Goal: Transaction & Acquisition: Download file/media

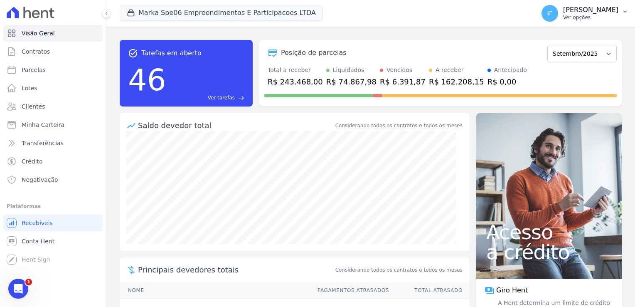
click at [569, 10] on p "[PERSON_NAME]" at bounding box center [590, 10] width 55 height 8
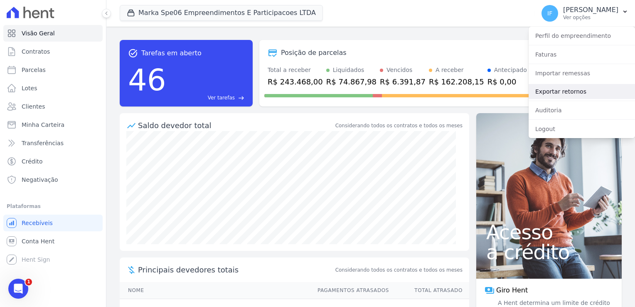
click at [583, 95] on link "Exportar retornos" at bounding box center [582, 91] width 106 height 15
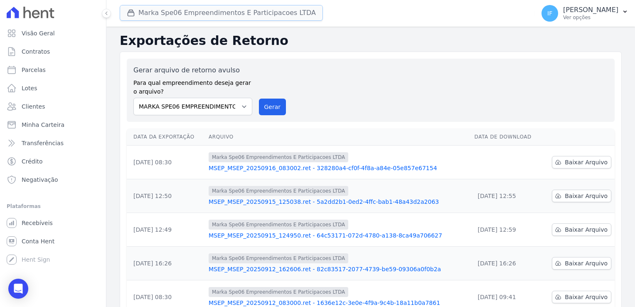
click at [143, 13] on button "Marka Spe06 Empreendimentos E Participacoes LTDA" at bounding box center [221, 13] width 203 height 16
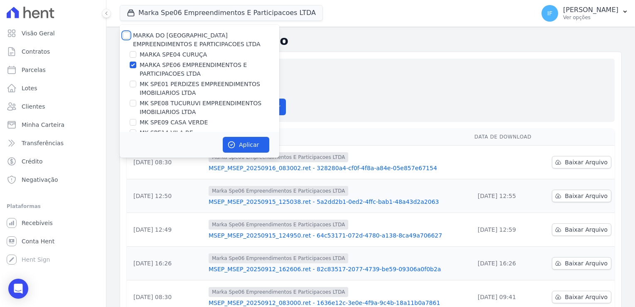
click at [129, 34] on input "MARKA DO [GEOGRAPHIC_DATA] EMPREENDIMENTOS E PARTICIPACOES LTDA" at bounding box center [126, 35] width 7 height 7
checkbox input "true"
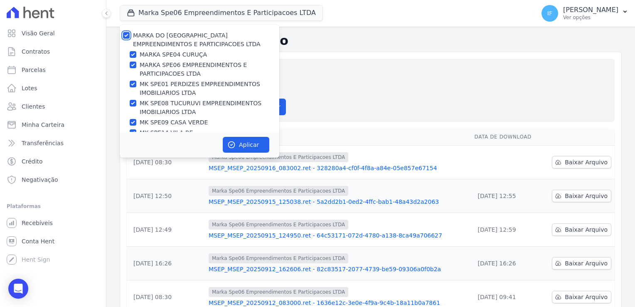
checkbox input "true"
click at [249, 144] on button "Aplicar" at bounding box center [246, 145] width 47 height 16
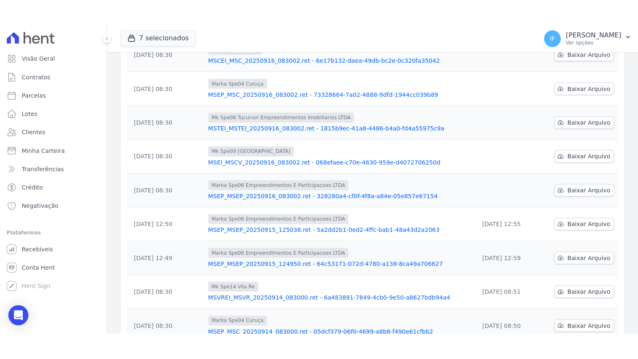
scroll to position [165, 0]
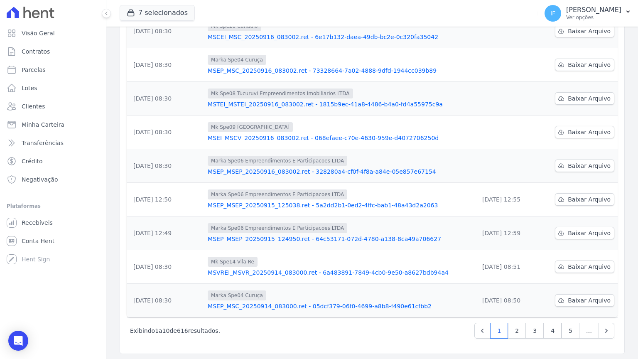
click at [497, 43] on td at bounding box center [511, 32] width 70 height 34
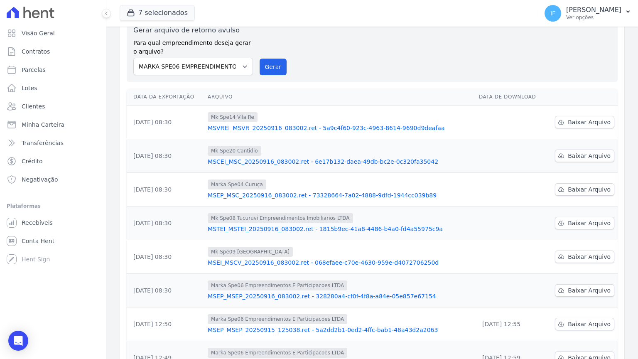
scroll to position [0, 0]
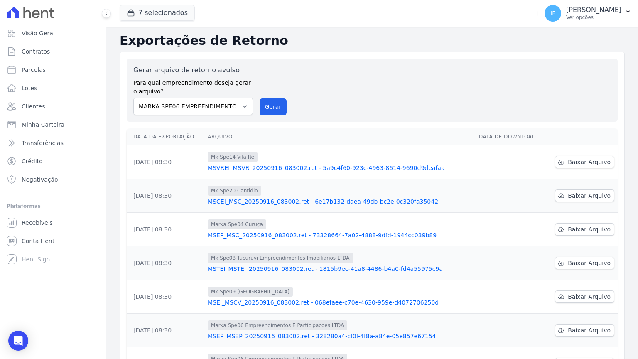
click at [438, 13] on div "7 selecionados MARKA DO BRASIL EMPREENDIMENTOS E PARTICIPACOES LTDA MARKA SPE04…" at bounding box center [327, 13] width 415 height 27
drag, startPoint x: 424, startPoint y: 8, endPoint x: 414, endPoint y: 15, distance: 12.0
click at [419, 12] on div "7 selecionados MARKA DO BRASIL EMPREENDIMENTOS E PARTICIPACOES LTDA MARKA SPE04…" at bounding box center [327, 13] width 415 height 27
click at [629, 12] on icon "button" at bounding box center [628, 12] width 3 height 2
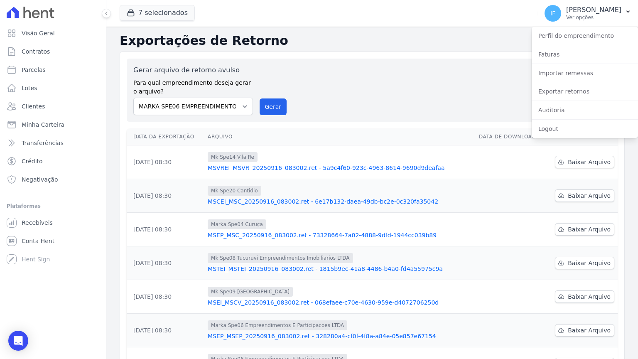
click at [465, 15] on div "7 selecionados MARKA DO BRASIL EMPREENDIMENTOS E PARTICIPACOES LTDA MARKA SPE04…" at bounding box center [327, 13] width 415 height 27
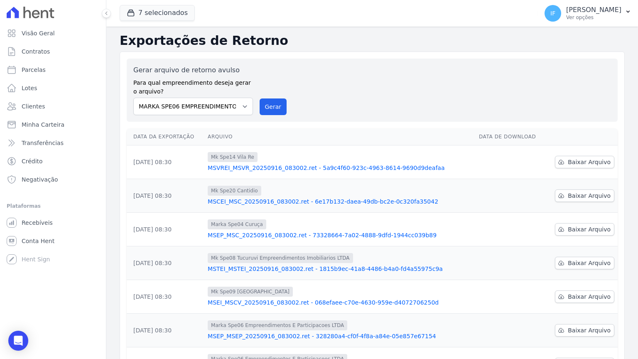
drag, startPoint x: 461, startPoint y: 13, endPoint x: 411, endPoint y: 15, distance: 49.9
click at [411, 15] on div "7 selecionados MARKA DO BRASIL EMPREENDIMENTOS E PARTICIPACOES LTDA MARKA SPE04…" at bounding box center [327, 13] width 415 height 27
drag, startPoint x: 359, startPoint y: 11, endPoint x: 871, endPoint y: 71, distance: 515.6
click at [635, 71] on html "Visão Geral Contratos [GEOGRAPHIC_DATA] Lotes Clientes Minha Carteira Transferê…" at bounding box center [319, 179] width 638 height 359
click at [465, 12] on div "7 selecionados MARKA DO BRASIL EMPREENDIMENTOS E PARTICIPACOES LTDA MARKA SPE04…" at bounding box center [327, 13] width 415 height 27
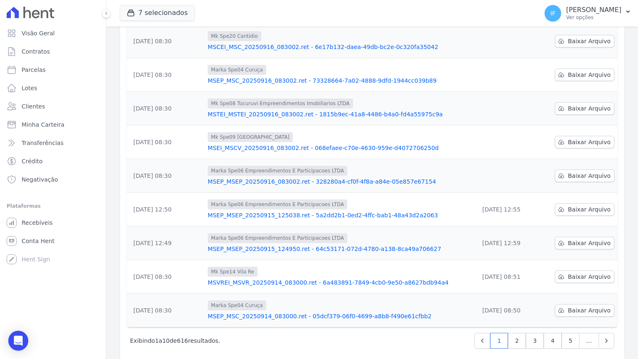
scroll to position [165, 0]
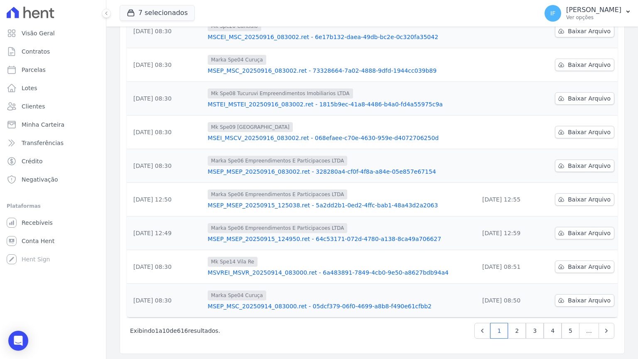
click at [405, 14] on div "7 selecionados MARKA DO BRASIL EMPREENDIMENTOS E PARTICIPACOES LTDA MARKA SPE04…" at bounding box center [327, 13] width 415 height 27
click at [63, 26] on link "Visão Geral" at bounding box center [52, 33] width 99 height 17
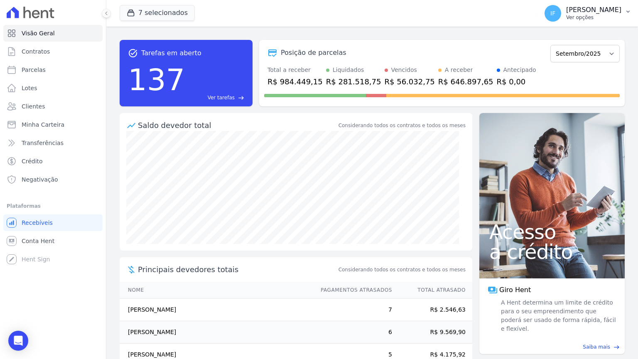
click at [579, 18] on p "Ver opções" at bounding box center [593, 17] width 55 height 7
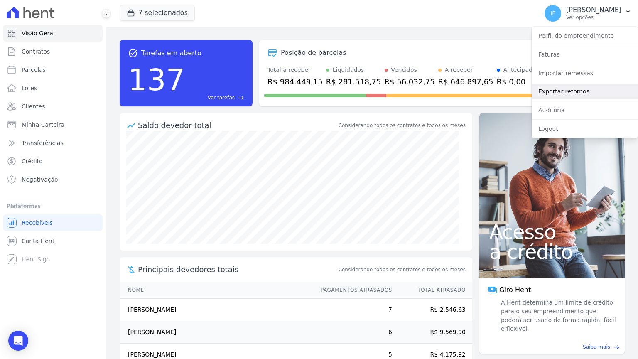
click at [572, 91] on link "Exportar retornos" at bounding box center [585, 91] width 106 height 15
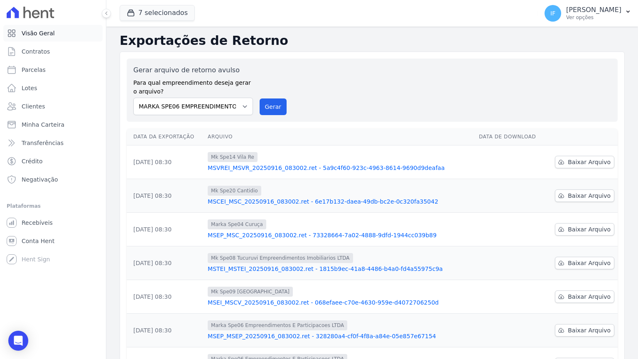
click at [38, 32] on span "Visão Geral" at bounding box center [38, 33] width 33 height 8
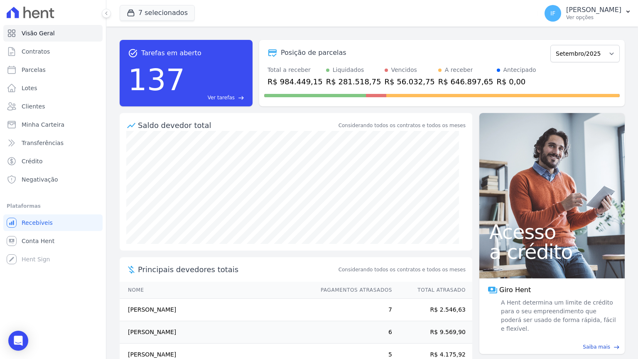
click at [416, 23] on div "7 selecionados MARKA DO BRASIL EMPREENDIMENTOS E PARTICIPACOES LTDA MARKA SPE04…" at bounding box center [327, 13] width 415 height 27
drag, startPoint x: 504, startPoint y: 11, endPoint x: 453, endPoint y: 15, distance: 51.7
click at [486, 22] on div "7 selecionados MARKA DO BRASIL EMPREENDIMENTOS E PARTICIPACOES LTDA MARKA SPE04…" at bounding box center [327, 13] width 415 height 27
drag, startPoint x: 424, startPoint y: 9, endPoint x: 505, endPoint y: 18, distance: 81.2
click at [505, 18] on div "7 selecionados MARKA DO BRASIL EMPREENDIMENTOS E PARTICIPACOES LTDA MARKA SPE04…" at bounding box center [327, 13] width 415 height 27
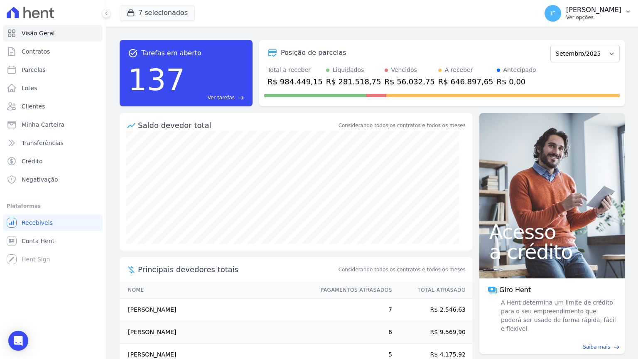
click at [611, 2] on button "IF [PERSON_NAME] Ver opções" at bounding box center [588, 13] width 100 height 23
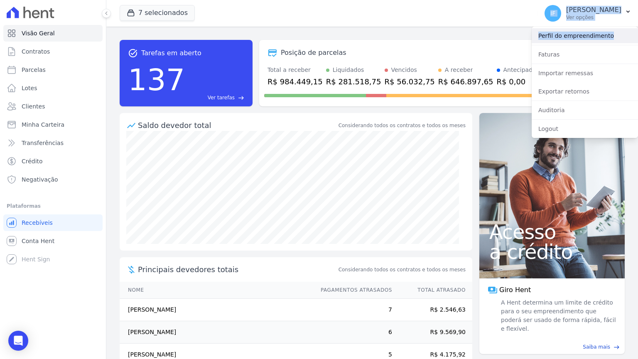
drag, startPoint x: 439, startPoint y: 13, endPoint x: 563, endPoint y: 31, distance: 125.5
click at [563, 27] on div "7 selecionados MARKA DO BRASIL EMPREENDIMENTOS E PARTICIPACOES LTDA MARKA SPE04…" at bounding box center [372, 13] width 532 height 27
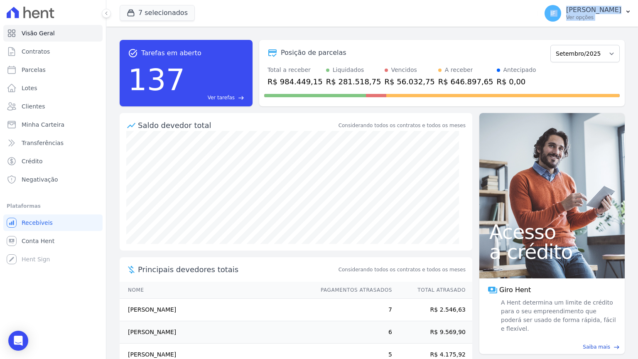
click at [366, 24] on div "7 selecionados MARKA DO BRASIL EMPREENDIMENTOS E PARTICIPACOES LTDA MARKA SPE04…" at bounding box center [327, 13] width 415 height 27
click at [241, 0] on div "7 selecionados MARKA DO BRASIL EMPREENDIMENTOS E PARTICIPACOES LTDA MARKA SPE04…" at bounding box center [327, 13] width 415 height 27
click at [582, 55] on select "Fevereiro/2024 Março/2024 Abril/2024 Maio/2024 Junho/2024 Julho/2024 Agosto/202…" at bounding box center [585, 53] width 69 height 17
drag, startPoint x: 525, startPoint y: 63, endPoint x: 524, endPoint y: 58, distance: 4.7
click at [524, 60] on div "Posição de parcelas Fevereiro/2024 Março/2024 Abril/2024 Maio/2024 Junho/2024 J…" at bounding box center [442, 73] width 366 height 66
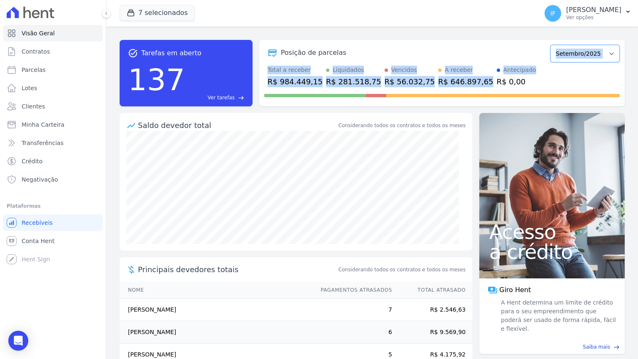
drag, startPoint x: 524, startPoint y: 58, endPoint x: 591, endPoint y: 53, distance: 67.1
click at [591, 53] on select "Fevereiro/2024 Março/2024 Abril/2024 Maio/2024 Junho/2024 Julho/2024 Agosto/202…" at bounding box center [585, 53] width 69 height 17
click at [567, 11] on p "[PERSON_NAME]" at bounding box center [593, 10] width 55 height 8
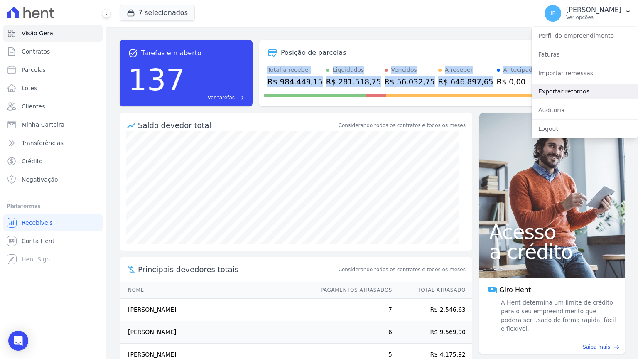
click at [570, 94] on link "Exportar retornos" at bounding box center [585, 91] width 106 height 15
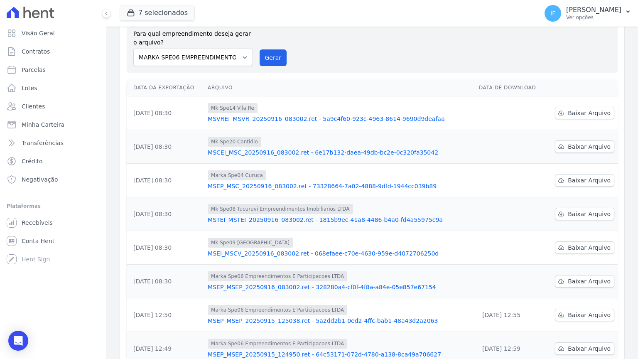
scroll to position [165, 0]
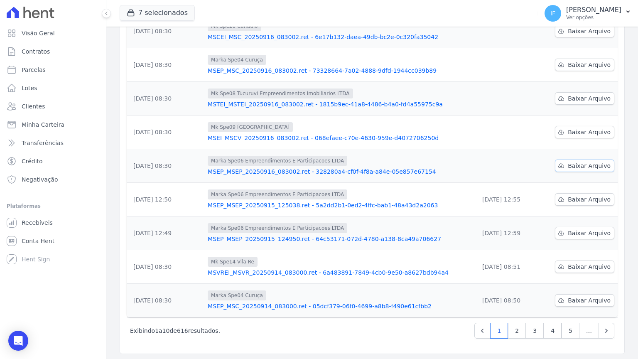
click at [574, 166] on span "Baixar Arquivo" at bounding box center [589, 166] width 43 height 8
click at [568, 134] on span "Baixar Arquivo" at bounding box center [589, 132] width 43 height 8
click at [426, 15] on div "7 selecionados MARKA DO BRASIL EMPREENDIMENTOS E PARTICIPACOES LTDA MARKA SPE04…" at bounding box center [327, 13] width 415 height 27
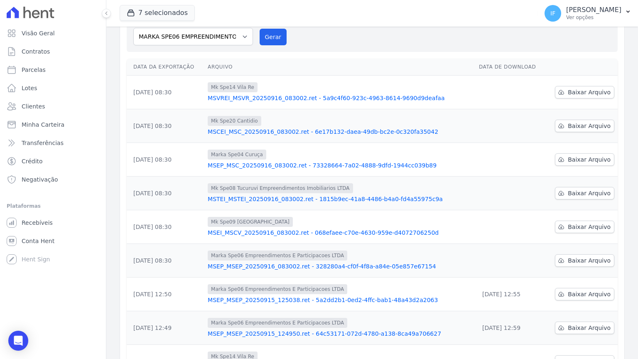
scroll to position [0, 0]
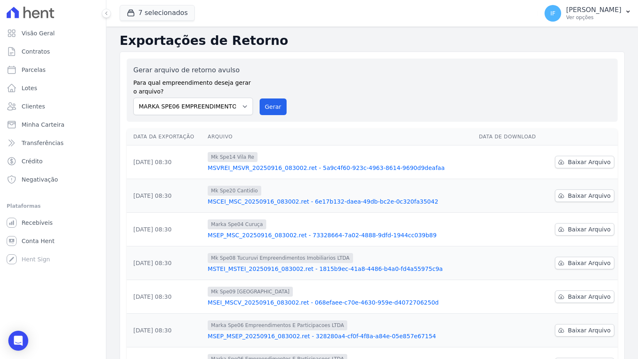
click at [506, 8] on div "7 selecionados MARKA DO BRASIL EMPREENDIMENTOS E PARTICIPACOES LTDA MARKA SPE04…" at bounding box center [327, 13] width 415 height 27
click at [624, 10] on button "IF [PERSON_NAME] Ver opções" at bounding box center [588, 13] width 100 height 23
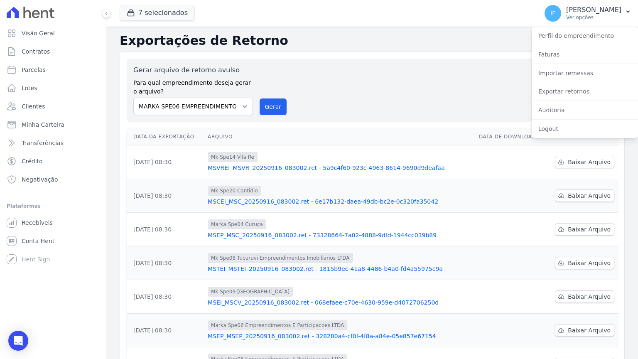
click at [497, 7] on div "7 selecionados MARKA DO BRASIL EMPREENDIMENTOS E PARTICIPACOES LTDA MARKA SPE04…" at bounding box center [327, 13] width 415 height 27
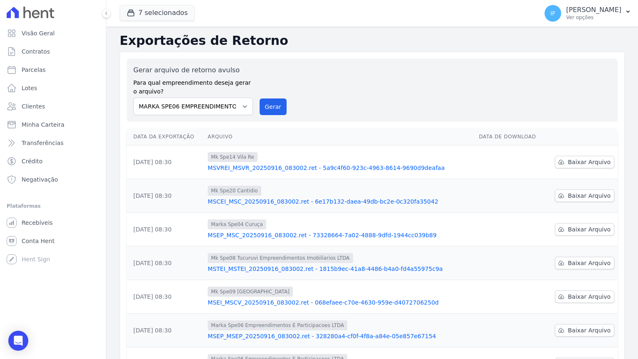
click at [366, 5] on div "7 selecionados MARKA DO BRASIL EMPREENDIMENTOS E PARTICIPACOES LTDA MARKA SPE04…" at bounding box center [327, 13] width 415 height 27
click at [445, 0] on div "7 selecionados MARKA DO BRASIL EMPREENDIMENTOS E PARTICIPACOES LTDA MARKA SPE04…" at bounding box center [327, 13] width 415 height 27
